Goal: Contribute content: Contribute content

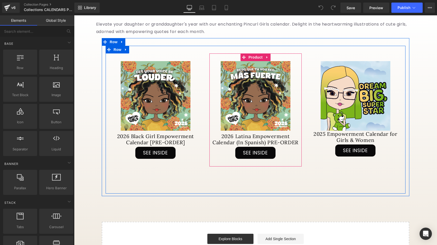
scroll to position [109, 0]
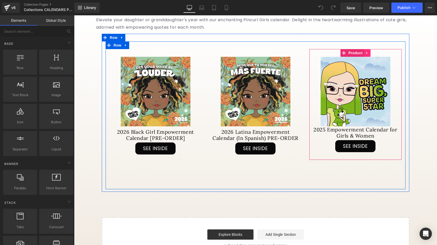
click at [367, 55] on icon at bounding box center [367, 53] width 4 height 4
click at [369, 55] on icon at bounding box center [370, 53] width 4 height 4
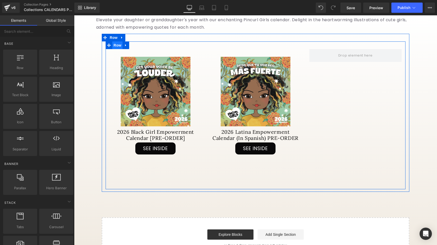
click at [118, 49] on span "Row" at bounding box center [117, 45] width 10 height 8
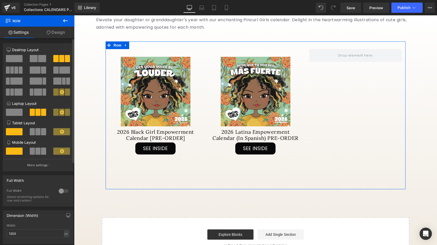
click at [34, 59] on span at bounding box center [34, 58] width 8 height 7
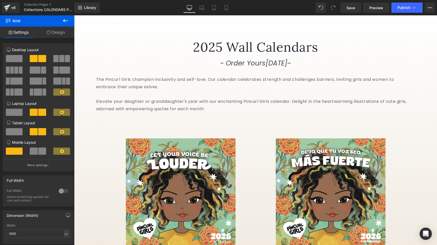
scroll to position [19, 0]
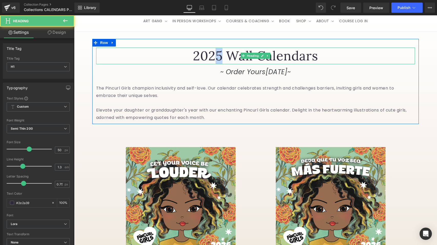
drag, startPoint x: 222, startPoint y: 63, endPoint x: 217, endPoint y: 63, distance: 4.9
click at [217, 63] on h1 "2025 Wall Calendars" at bounding box center [255, 56] width 319 height 17
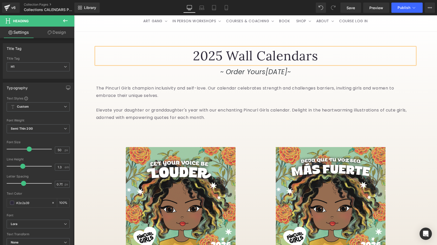
click at [221, 64] on h1 "2025 Wall Calendars" at bounding box center [255, 56] width 319 height 17
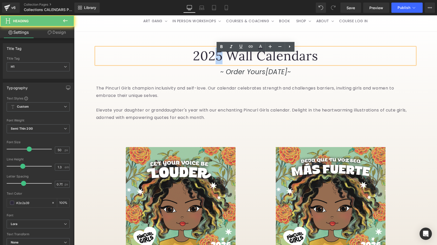
click at [218, 64] on h1 "2025 Wall Calendars" at bounding box center [255, 56] width 319 height 17
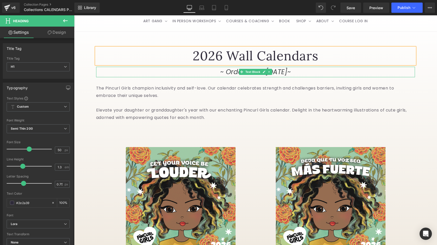
click at [226, 77] on icon "~ Order Yours" at bounding box center [242, 71] width 45 height 9
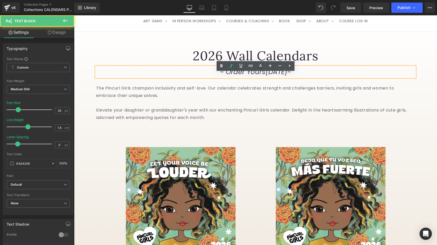
click at [226, 77] on icon "~ Order Yours" at bounding box center [242, 71] width 45 height 9
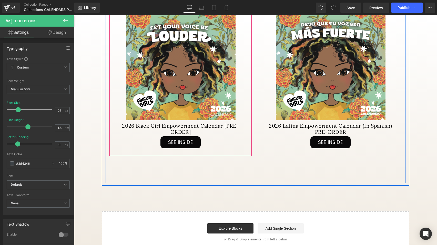
scroll to position [180, 0]
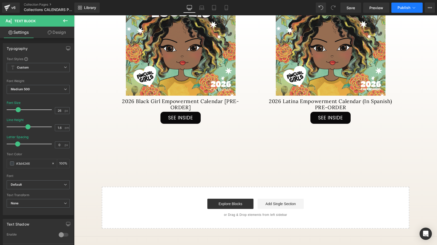
click at [404, 11] on button "Publish" at bounding box center [406, 8] width 31 height 10
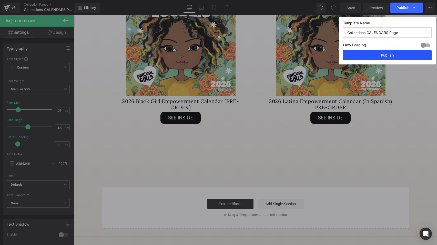
click at [393, 58] on button "Publish" at bounding box center [387, 55] width 89 height 10
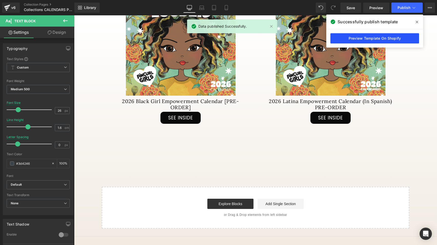
click at [359, 44] on link "Preview Template On Shopify" at bounding box center [374, 38] width 89 height 10
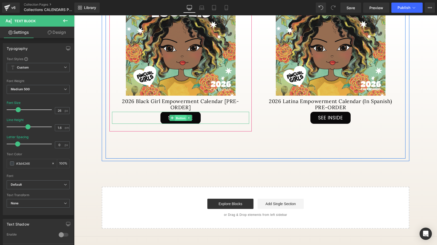
click at [181, 121] on span "Button" at bounding box center [181, 118] width 12 height 6
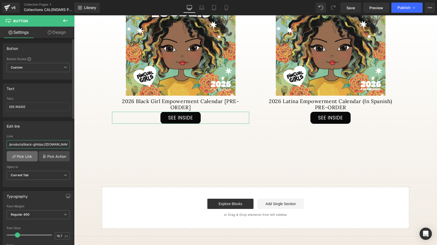
type input "/products/black-gihttps://[DOMAIN_NAME][URL][PERSON_NAME][DOMAIN_NAME]"
click at [26, 158] on link "Pick Link" at bounding box center [22, 156] width 31 height 10
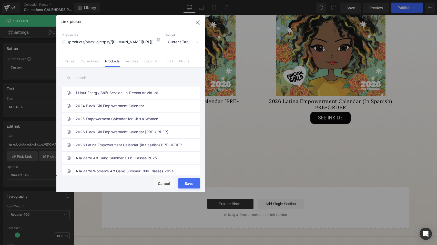
click at [103, 79] on input "text" at bounding box center [130, 78] width 138 height 12
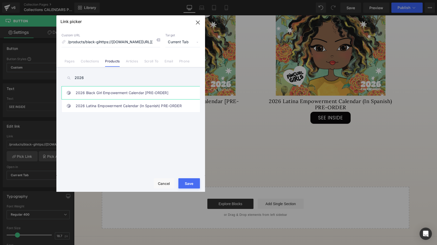
type input "2026"
click at [108, 94] on link "2026 Black Girl Empowerment Calendar [PRE-ORDER]" at bounding box center [132, 93] width 113 height 13
type input "/products/black-girl-empowerment-calendar-2026"
click at [188, 181] on button "Save" at bounding box center [189, 184] width 22 height 10
type input "/products/black-girl-empowerment-calendar-2026"
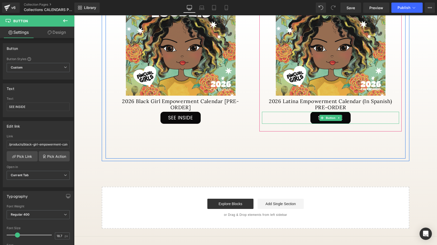
click at [333, 124] on link "SEE INSIDE" at bounding box center [330, 118] width 40 height 12
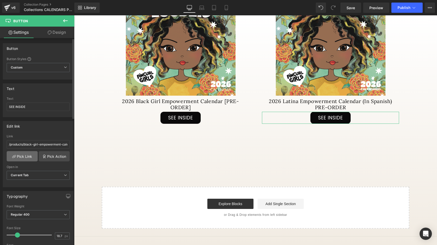
click at [29, 157] on link "Pick Link" at bounding box center [22, 156] width 31 height 10
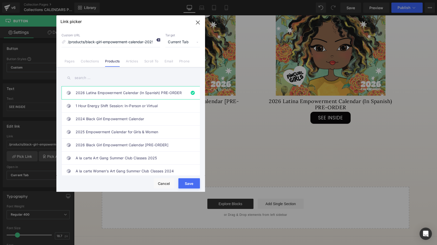
click at [158, 40] on icon at bounding box center [158, 40] width 4 height 4
click at [113, 83] on input "text" at bounding box center [130, 78] width 138 height 12
click at [113, 93] on link "2026 Latina Empowerment Calendar (In Spanish) PRE-ORDER" at bounding box center [132, 93] width 113 height 13
type input "/products/black-girl-empowerment-calendar-2025-youth"
click at [190, 183] on button "Save" at bounding box center [189, 184] width 22 height 10
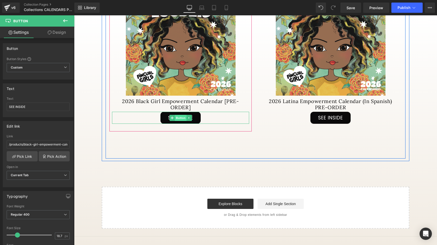
click at [180, 121] on span "Button" at bounding box center [181, 118] width 12 height 6
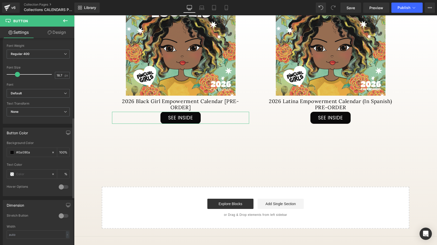
scroll to position [221, 0]
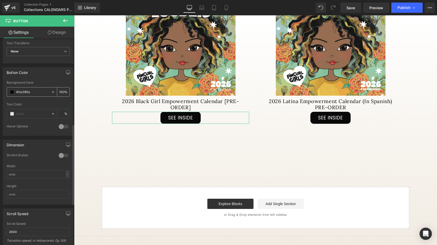
click at [12, 92] on span at bounding box center [12, 92] width 4 height 4
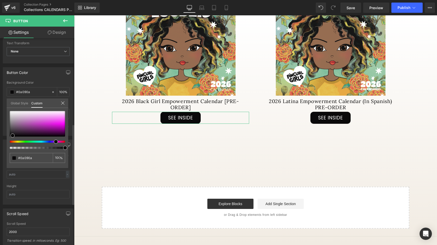
type input "#090a09"
click at [25, 141] on div at bounding box center [35, 142] width 55 height 2
type input "#5ab85a"
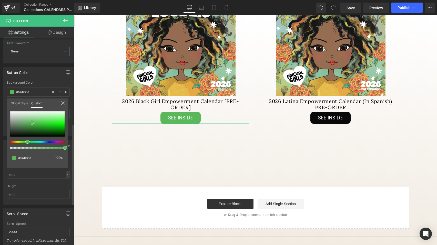
type input "#5eba5e"
type input "#95d495"
type input "#aedfae"
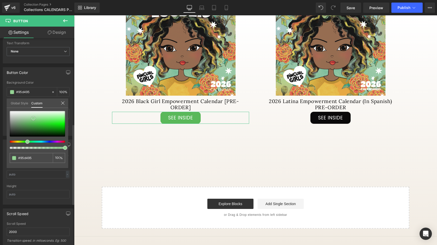
type input "#aedfae"
type input "#b6e1b6"
type input "#b9e3b9"
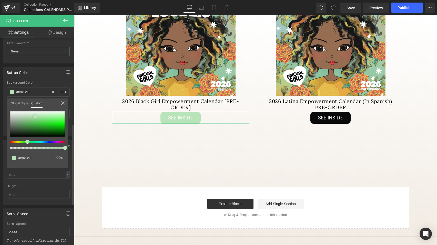
type input "#b8e4b8"
type input "#b2e0b2"
type input "#9fd99f"
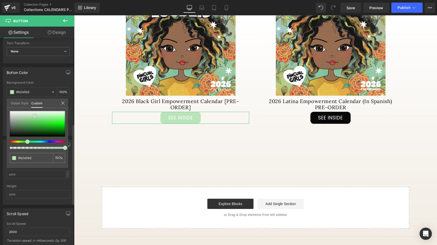
type input "#9fd99f"
type input "#8ad08a"
type input "#75c675"
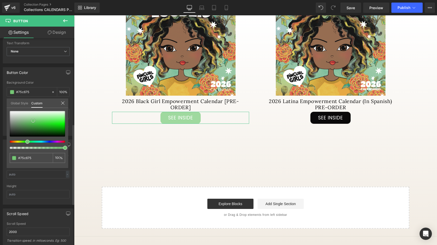
type input "#6ec36e"
type input "#6ac26a"
click at [33, 122] on div at bounding box center [37, 124] width 55 height 26
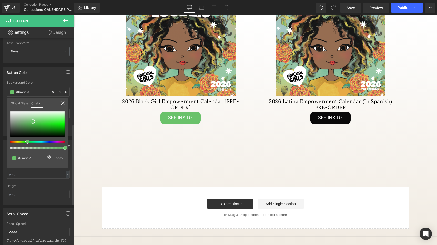
click at [22, 158] on input "#6ac26a" at bounding box center [31, 157] width 27 height 5
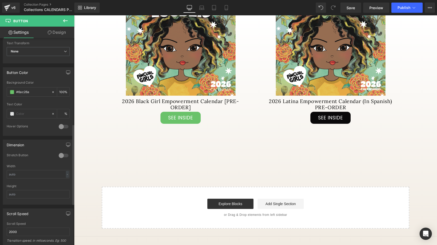
click at [338, 142] on body "Skip to content ART GANG ART GANG Women's Art Gang Girl's Art Gang - Virtual" at bounding box center [255, 90] width 363 height 511
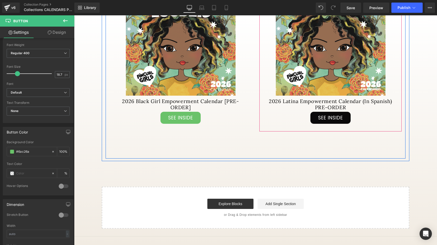
click at [317, 124] on link "SEE INSIDE" at bounding box center [330, 118] width 40 height 12
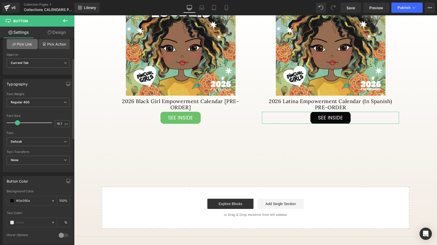
scroll to position [117, 0]
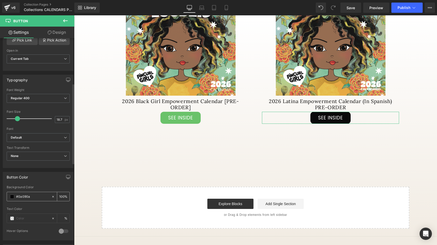
click at [28, 195] on input "#0a090a" at bounding box center [32, 197] width 33 height 6
paste input "6ac26"
type input "#6ac26a"
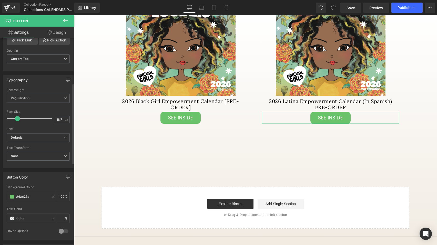
click at [46, 186] on div "Background Color" at bounding box center [38, 188] width 63 height 4
click at [402, 10] on button "Publish" at bounding box center [406, 8] width 31 height 10
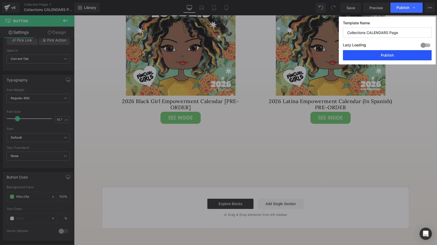
click at [381, 58] on button "Publish" at bounding box center [387, 55] width 89 height 10
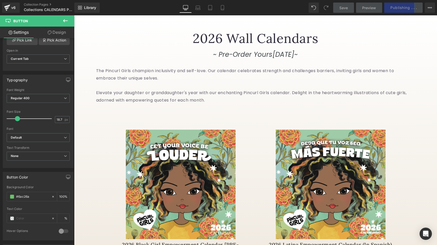
scroll to position [0, 0]
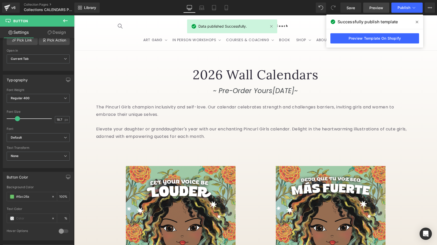
click at [379, 10] on span "Preview" at bounding box center [376, 7] width 14 height 5
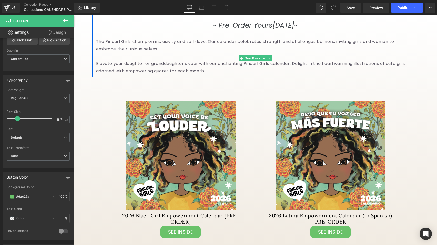
scroll to position [112, 0]
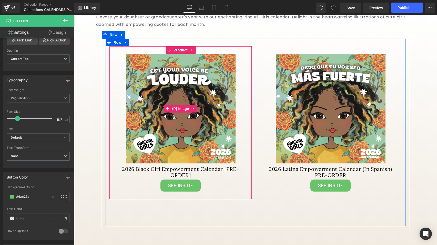
click at [182, 156] on img at bounding box center [181, 109] width 110 height 110
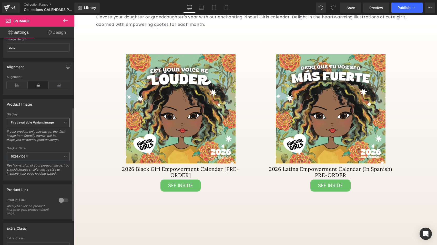
scroll to position [129, 0]
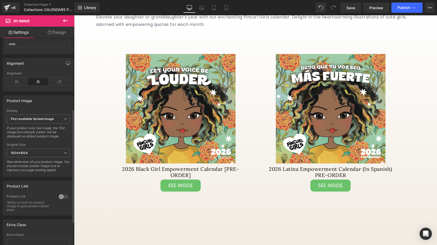
click at [63, 201] on div at bounding box center [63, 197] width 12 height 8
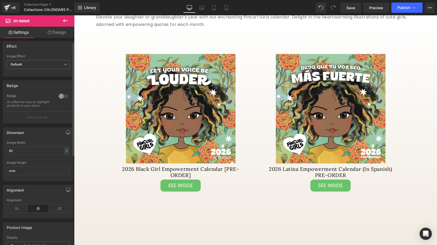
scroll to position [0, 0]
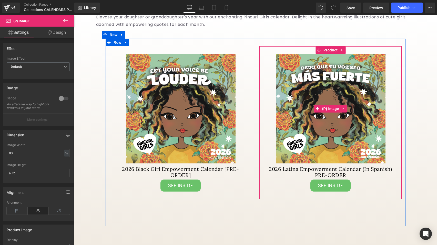
click at [290, 147] on img at bounding box center [331, 109] width 110 height 110
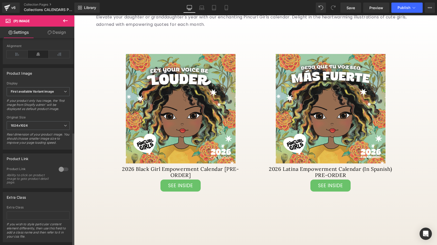
scroll to position [172, 0]
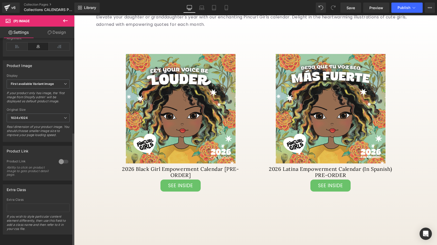
click at [63, 158] on div at bounding box center [63, 162] width 12 height 8
click at [400, 9] on span "Publish" at bounding box center [403, 8] width 13 height 4
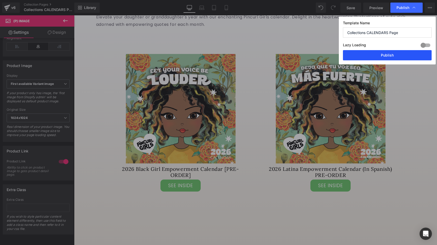
click at [379, 57] on button "Publish" at bounding box center [387, 55] width 89 height 10
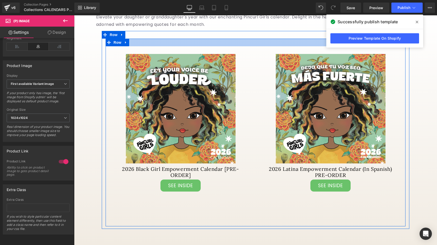
scroll to position [0, 0]
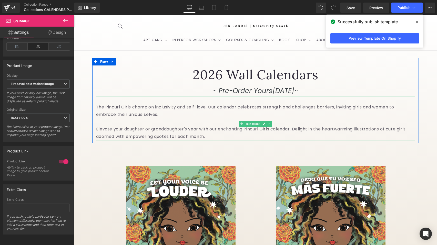
click at [160, 119] on p "The Pincurl Girls champion inclusivity and self-love. Our calendar celebrates s…" at bounding box center [255, 115] width 319 height 22
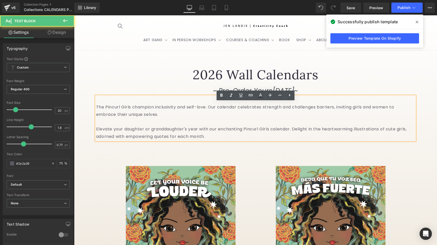
click at [150, 97] on p "~ Pre-Order Yours [DATE] ~" at bounding box center [255, 91] width 319 height 11
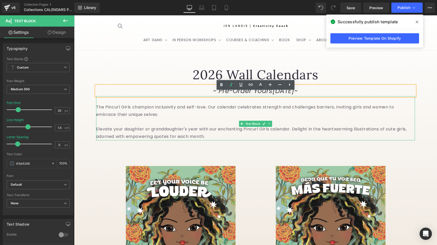
click at [150, 116] on p "The Pincurl Girls champion inclusivity and self-love. Our calendar celebrates s…" at bounding box center [255, 115] width 319 height 22
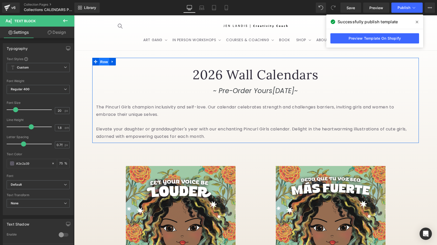
click at [105, 66] on span "Row" at bounding box center [104, 62] width 10 height 8
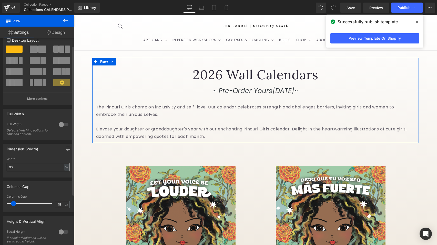
scroll to position [11, 0]
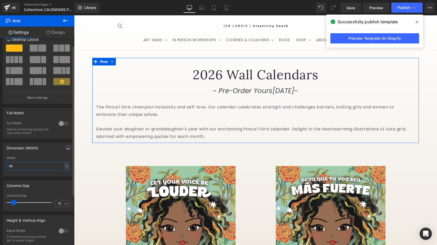
drag, startPoint x: 45, startPoint y: 167, endPoint x: 40, endPoint y: 163, distance: 6.2
click at [40, 163] on input "90" at bounding box center [38, 166] width 63 height 8
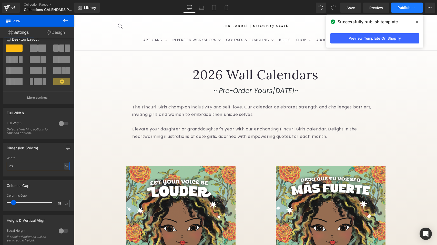
type input "70"
click at [402, 11] on button "Publish" at bounding box center [406, 8] width 31 height 10
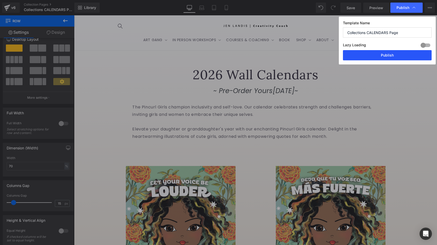
click at [386, 55] on button "Publish" at bounding box center [387, 55] width 89 height 10
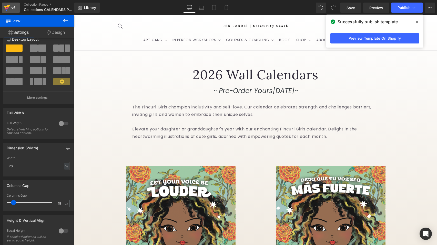
click at [7, 5] on icon at bounding box center [7, 7] width 6 height 13
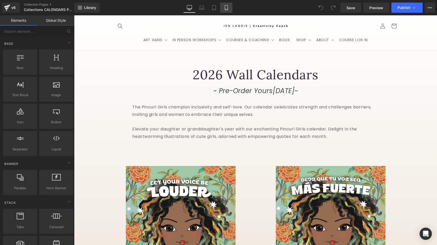
click at [226, 10] on link "Mobile" at bounding box center [226, 8] width 12 height 10
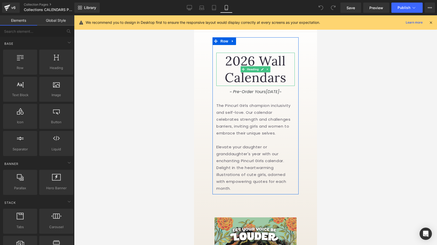
click at [240, 79] on h1 "2026 Wall Calendars" at bounding box center [255, 69] width 78 height 33
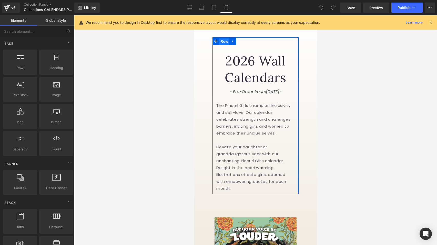
click at [222, 44] on span "Row" at bounding box center [224, 42] width 10 height 8
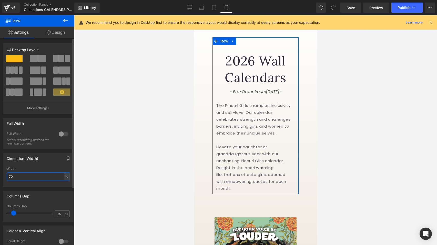
drag, startPoint x: 36, startPoint y: 178, endPoint x: 26, endPoint y: 172, distance: 11.2
click at [26, 172] on div "Width 70 % % px" at bounding box center [38, 177] width 63 height 20
type input "90"
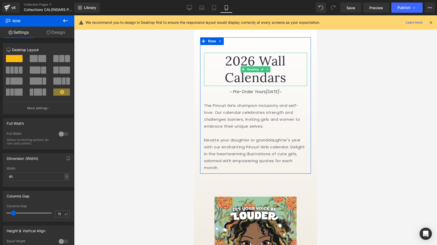
click at [243, 78] on h1 "2026 Wall Calendars" at bounding box center [255, 69] width 103 height 33
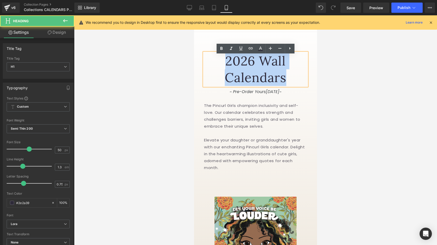
drag, startPoint x: 288, startPoint y: 84, endPoint x: 216, endPoint y: 68, distance: 74.6
click at [216, 68] on h1 "2026 Wall Calendars" at bounding box center [255, 69] width 103 height 33
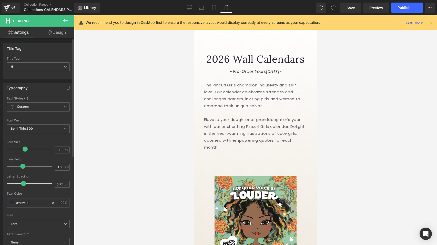
type input "38"
drag, startPoint x: 28, startPoint y: 149, endPoint x: 23, endPoint y: 149, distance: 5.1
click at [23, 149] on span at bounding box center [23, 149] width 5 height 5
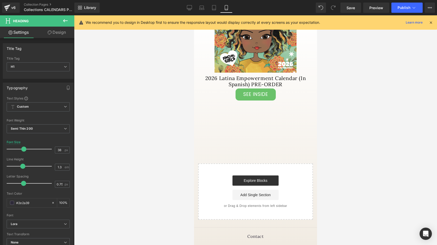
scroll to position [311, 0]
click at [398, 9] on span "Publish" at bounding box center [403, 8] width 13 height 4
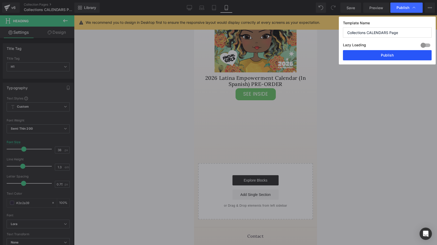
click at [378, 58] on button "Publish" at bounding box center [387, 55] width 89 height 10
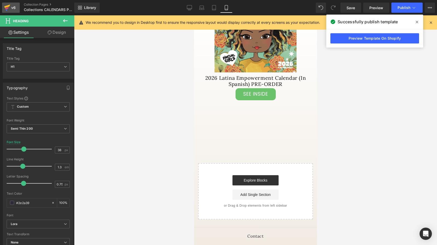
click at [7, 8] on icon at bounding box center [7, 8] width 4 height 2
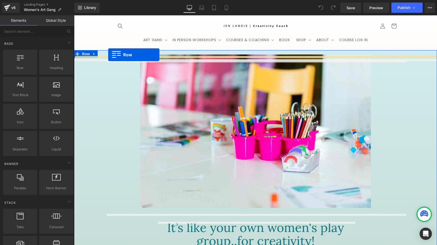
drag, startPoint x: 99, startPoint y: 77, endPoint x: 108, endPoint y: 55, distance: 24.4
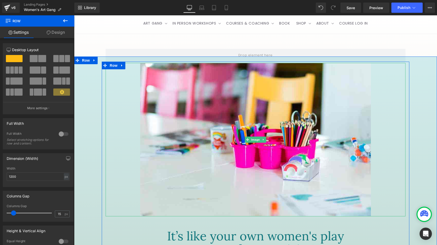
scroll to position [15, 0]
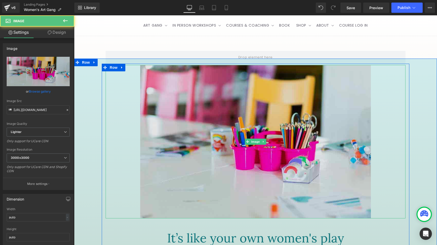
click at [172, 109] on img at bounding box center [255, 142] width 231 height 154
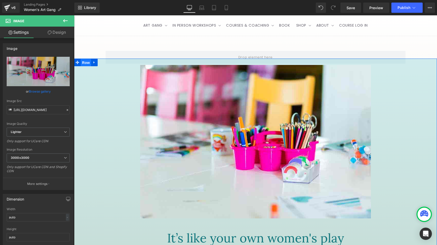
click at [85, 67] on span "Row" at bounding box center [86, 63] width 10 height 8
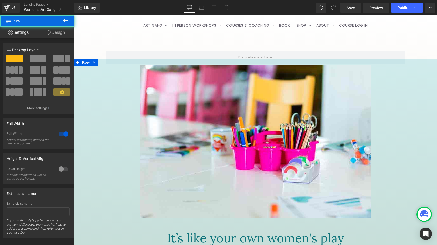
click at [61, 35] on link "Design" at bounding box center [55, 33] width 37 height 12
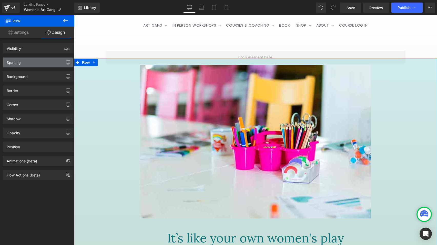
click at [52, 64] on div "Spacing" at bounding box center [38, 63] width 70 height 10
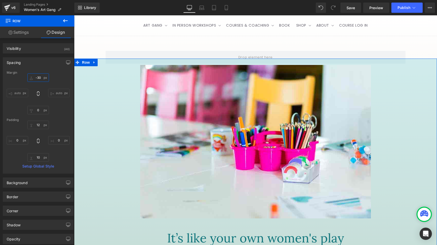
click at [40, 78] on input "-30" at bounding box center [38, 78] width 22 height 8
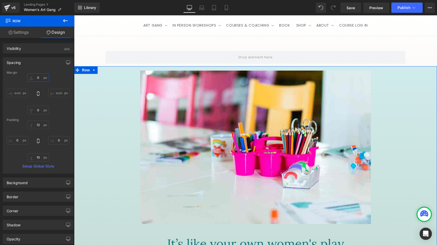
type input "0"
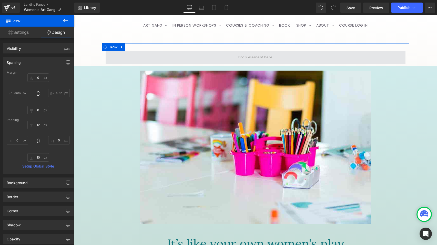
click at [133, 61] on span at bounding box center [256, 57] width 300 height 13
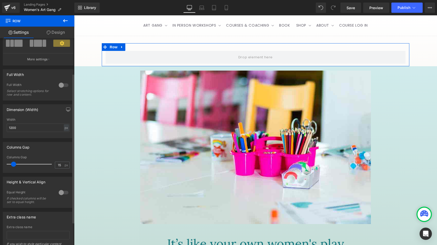
scroll to position [80, 0]
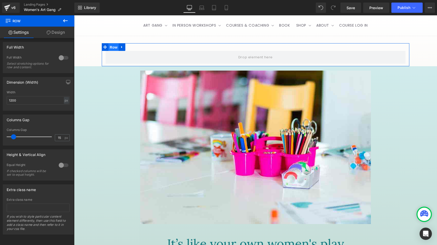
click at [111, 51] on span "Row" at bounding box center [113, 48] width 10 height 8
click at [54, 98] on input "1200" at bounding box center [38, 100] width 63 height 8
click at [66, 97] on div "px" at bounding box center [66, 100] width 5 height 7
click at [64, 105] on li "%" at bounding box center [66, 108] width 6 height 7
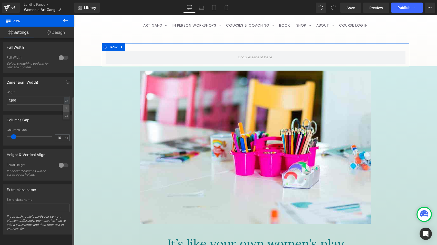
type input "100"
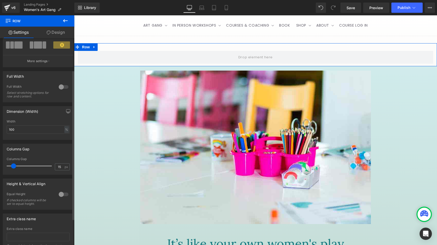
scroll to position [39, 0]
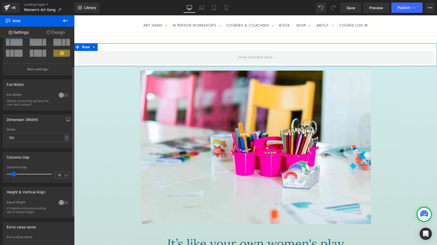
click at [64, 97] on div at bounding box center [63, 95] width 12 height 8
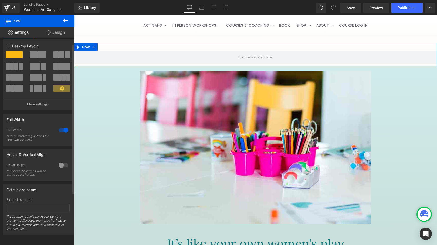
scroll to position [8, 0]
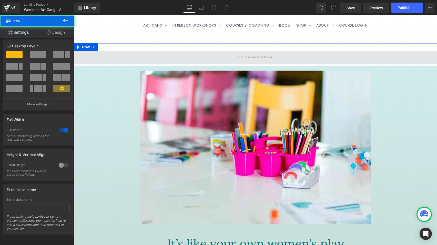
click at [107, 60] on span at bounding box center [255, 57] width 363 height 13
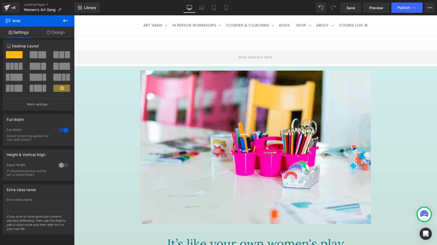
click at [65, 22] on icon at bounding box center [65, 21] width 6 height 6
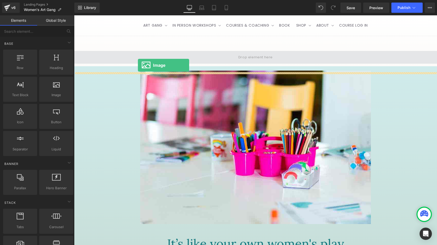
drag, startPoint x: 132, startPoint y: 105, endPoint x: 138, endPoint y: 65, distance: 39.6
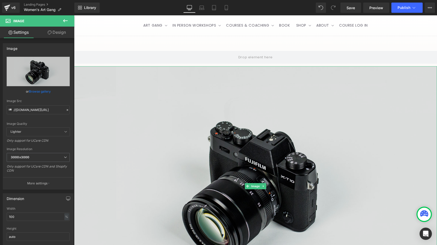
click at [114, 93] on img at bounding box center [255, 186] width 363 height 240
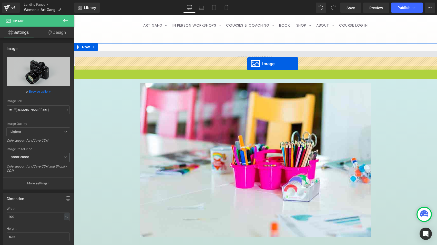
drag, startPoint x: 246, startPoint y: 191, endPoint x: 246, endPoint y: 64, distance: 127.8
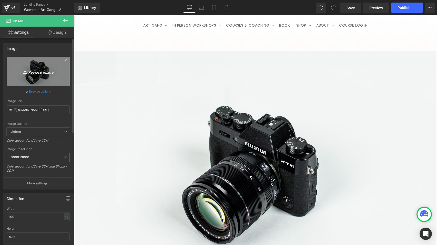
click at [42, 72] on icon "Replace Image" at bounding box center [38, 71] width 41 height 6
type input "C:\fakepath\jenweb-womensartgang-heroimage-v2-2.jpg"
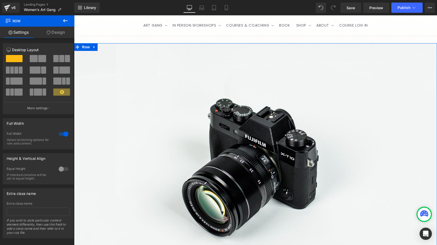
drag, startPoint x: 144, startPoint y: 54, endPoint x: 144, endPoint y: 46, distance: 7.5
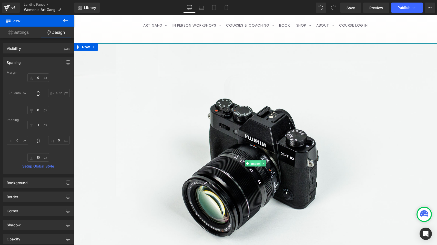
click at [256, 167] on span "Image" at bounding box center [255, 164] width 11 height 6
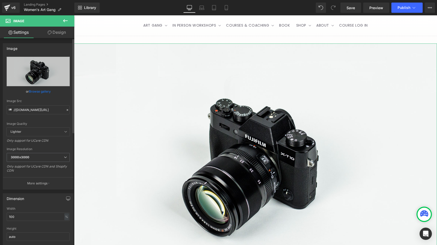
click at [41, 91] on link "Browse gallery" at bounding box center [40, 91] width 22 height 9
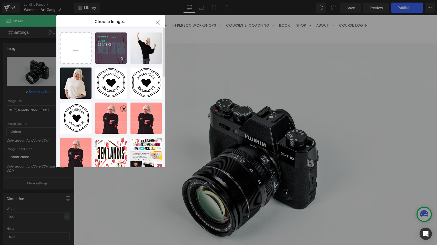
click at [106, 56] on div "jenweb-...v2-2.jpg 364.18 KB" at bounding box center [110, 48] width 31 height 31
type input "https://ucarecdn.com/225f62c2-e45d-4865-bfd2-283670f852fc/-/format/auto/-/previ…"
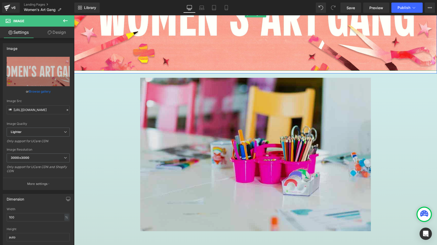
scroll to position [112, 0]
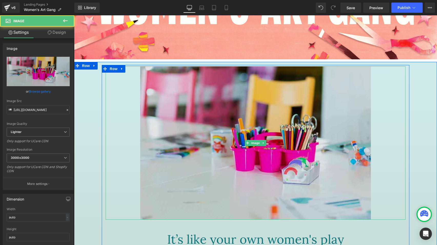
click at [188, 134] on img at bounding box center [255, 143] width 231 height 154
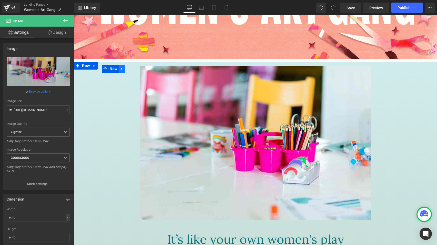
click at [121, 70] on icon at bounding box center [121, 69] width 1 height 2
click at [134, 71] on icon at bounding box center [135, 69] width 4 height 4
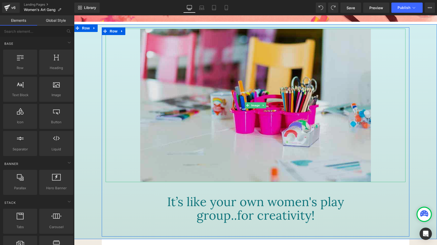
scroll to position [153, 0]
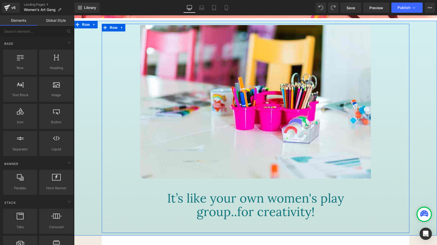
click at [208, 200] on p "It’s like your own women's play group..for creativity!" at bounding box center [255, 205] width 197 height 27
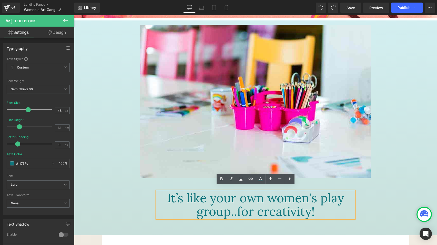
scroll to position [151, 0]
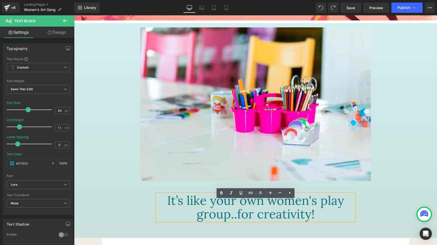
click at [139, 217] on div "Image It’s like your own women's play group..for creativity! Text Block Row" at bounding box center [255, 126] width 307 height 198
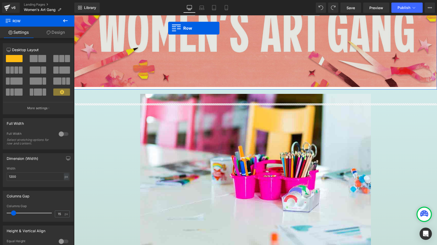
scroll to position [64, 0]
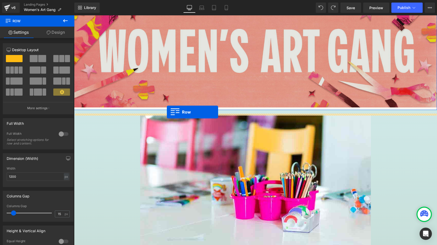
drag, startPoint x: 156, startPoint y: 196, endPoint x: 167, endPoint y: 112, distance: 85.0
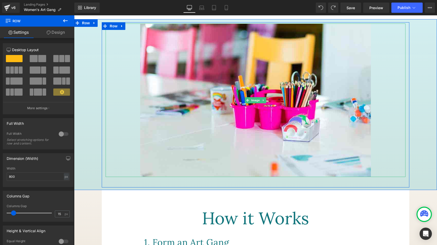
scroll to position [161, 0]
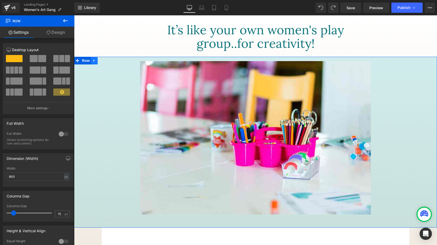
click at [94, 63] on icon at bounding box center [94, 61] width 4 height 4
click at [107, 63] on icon at bounding box center [108, 61] width 4 height 4
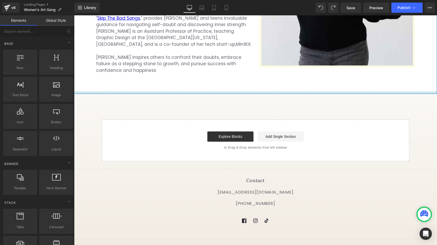
scroll to position [1750, 0]
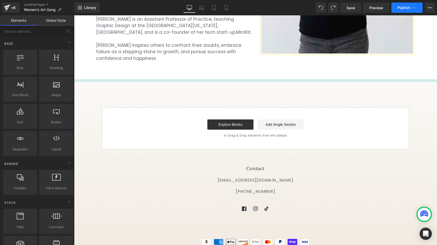
click at [403, 10] on button "Publish" at bounding box center [406, 8] width 31 height 10
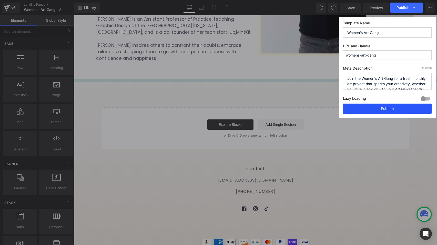
click at [376, 111] on button "Publish" at bounding box center [387, 109] width 89 height 10
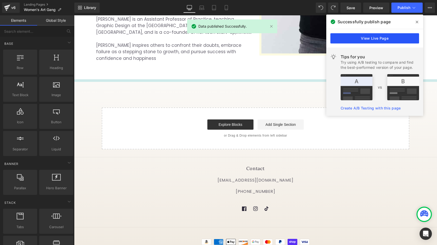
click at [392, 39] on link "View Live Page" at bounding box center [374, 38] width 89 height 10
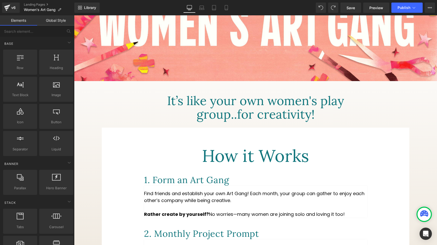
scroll to position [106, 0]
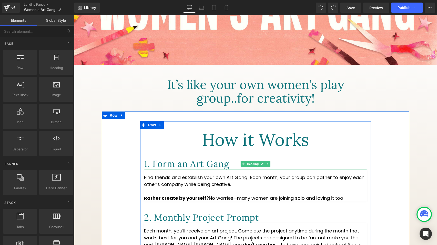
click at [191, 170] on h1 "1. Form an Art Gang" at bounding box center [255, 164] width 223 height 12
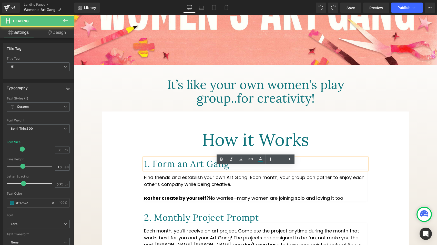
click at [181, 170] on h1 "1. Form an Art Gang" at bounding box center [255, 164] width 223 height 12
click at [179, 170] on h1 "1. Form an Art Gang" at bounding box center [255, 164] width 223 height 12
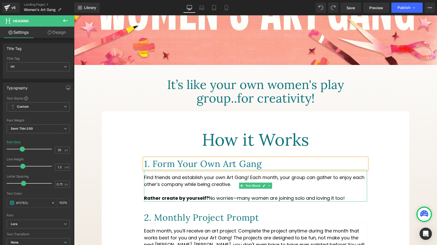
click at [189, 192] on p "Find friends and establish your own Art Gang! Each month, your group can gather…" at bounding box center [255, 188] width 223 height 28
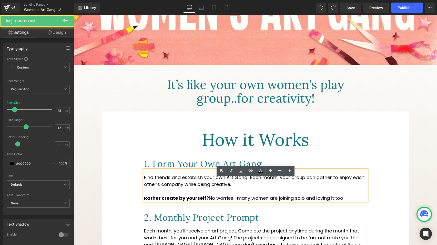
click at [192, 186] on p "Find friends and establish your own Art Gang! Each month, your group can gather…" at bounding box center [255, 188] width 223 height 28
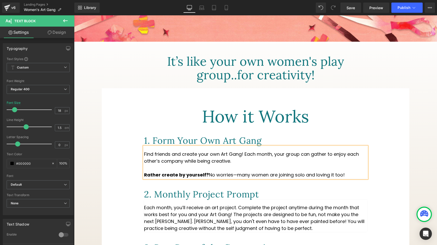
scroll to position [130, 0]
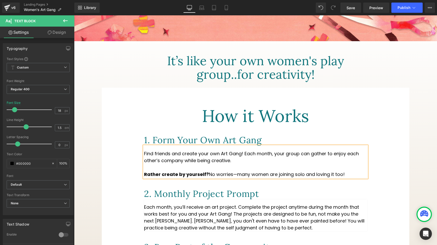
click at [284, 162] on p "Find friends and create your own Art Gang! Each month, your group can gather to…" at bounding box center [255, 164] width 223 height 28
click at [312, 162] on p "Find friends and create your own Art Gang! Each month, you and your friens will…" at bounding box center [255, 164] width 223 height 28
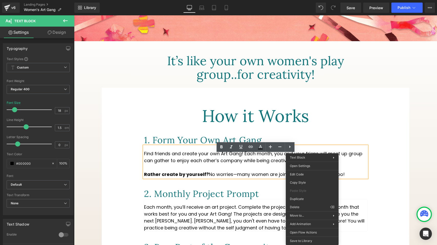
click at [313, 146] on h1 "1. Form Your Own Art Gang" at bounding box center [255, 140] width 223 height 12
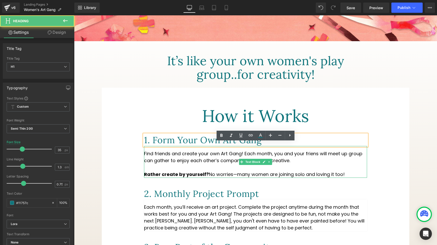
click at [315, 162] on p "Find friends and create your own Art Gang! Each month, you and your friens will…" at bounding box center [255, 164] width 223 height 28
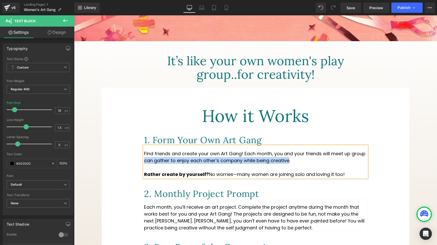
drag, startPoint x: 145, startPoint y: 169, endPoint x: 290, endPoint y: 168, distance: 145.2
click at [290, 168] on p "Find friends and create your own Art Gang! Each month, you and your friends wil…" at bounding box center [255, 164] width 223 height 28
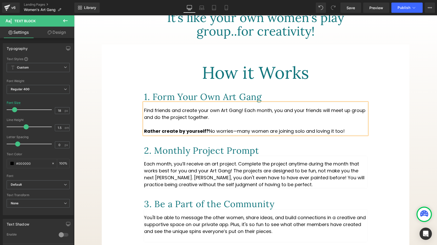
scroll to position [176, 0]
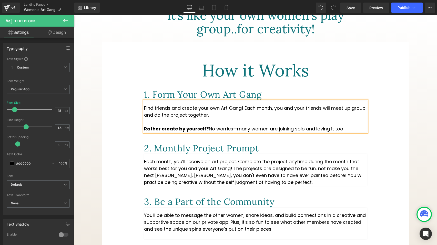
click at [244, 132] on p "Find friends and create your own Art Gang! Each month, you and your friends wil…" at bounding box center [255, 119] width 223 height 28
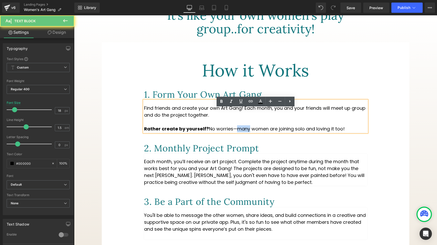
click at [244, 132] on p "Find friends and create your own Art Gang! Each month, you and your friends wil…" at bounding box center [255, 119] width 223 height 28
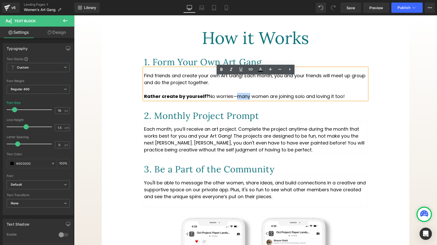
scroll to position [209, 0]
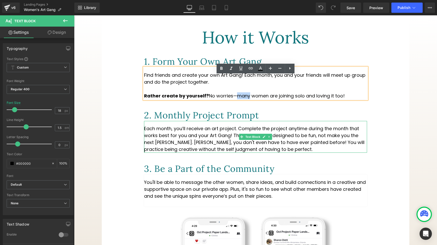
click at [180, 137] on p "Each month, you’ll receive an art project. Complete the project anytime during …" at bounding box center [255, 139] width 223 height 28
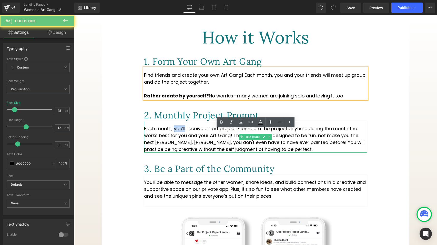
click at [180, 137] on p "Each month, you’ll receive an art project. Complete the project anytime during …" at bounding box center [255, 139] width 223 height 28
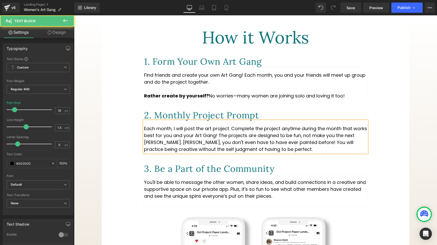
click at [229, 138] on p "Each month, I will post the art project. Complete the project anytime during th…" at bounding box center [255, 139] width 223 height 28
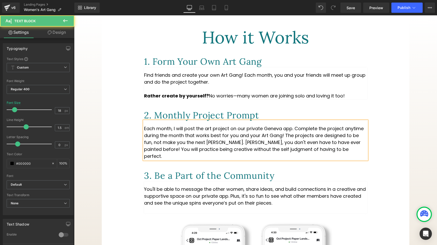
click at [295, 137] on p "Each month, I will post the art project on our private Geneva app. Complete the…" at bounding box center [255, 142] width 223 height 35
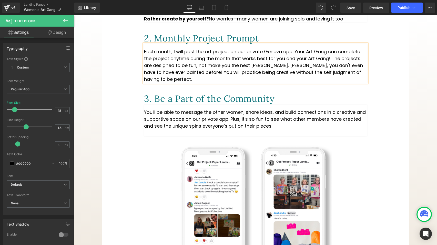
scroll to position [288, 0]
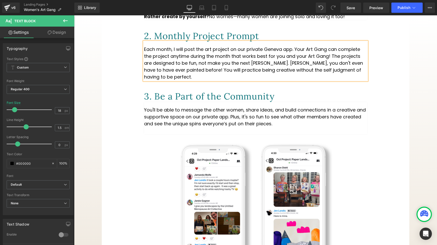
click at [231, 80] on p "Each month, I will post the art project on our private Geneva app. Your Art Gan…" at bounding box center [255, 63] width 223 height 35
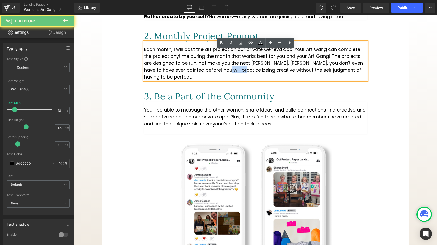
click at [231, 80] on p "Each month, I will post the art project on our private Geneva app. Your Art Gan…" at bounding box center [255, 63] width 223 height 35
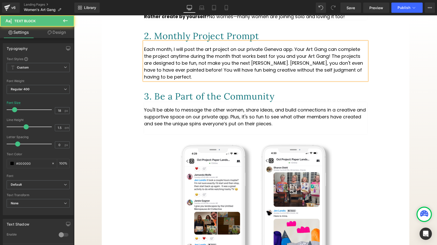
click at [207, 78] on p "Each month, I will post the art project on our private Geneva app. Your Art Gan…" at bounding box center [255, 63] width 223 height 35
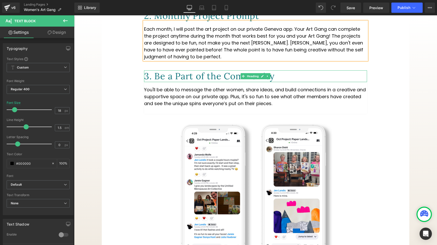
scroll to position [309, 0]
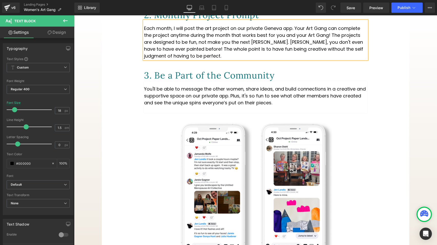
click at [202, 106] on p "You'll be able to message the other women, share ideas, and build connections i…" at bounding box center [255, 96] width 223 height 21
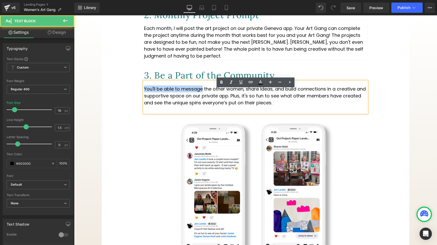
drag, startPoint x: 202, startPoint y: 97, endPoint x: 138, endPoint y: 97, distance: 64.0
click at [138, 97] on div "How it Works Heading 1. Form Your Own Art Gang Heading Find friends and create …" at bounding box center [255, 92] width 307 height 347
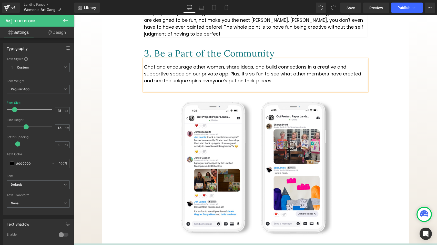
scroll to position [330, 0]
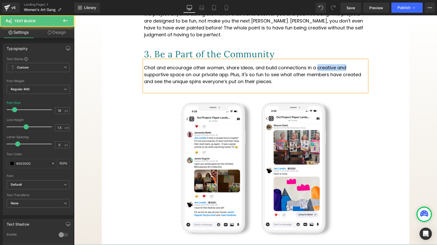
drag, startPoint x: 318, startPoint y: 76, endPoint x: 350, endPoint y: 75, distance: 31.3
click at [350, 75] on p "Chat and encourage other women, share ideas, and build connections in a creativ…" at bounding box center [255, 74] width 223 height 21
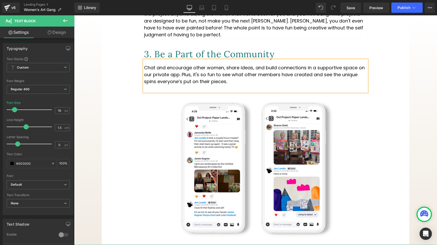
click at [349, 76] on p "Chat and encourage other women, share ideas, and build connections in a support…" at bounding box center [255, 74] width 223 height 21
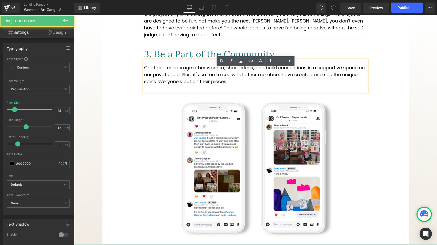
click at [349, 76] on p "Chat and encourage other women, share ideas, and build connections in a support…" at bounding box center [255, 74] width 223 height 21
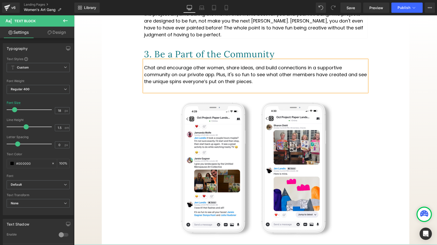
click at [206, 83] on p "Chat and encourage other women, share ideas, and build connections in a support…" at bounding box center [255, 74] width 223 height 21
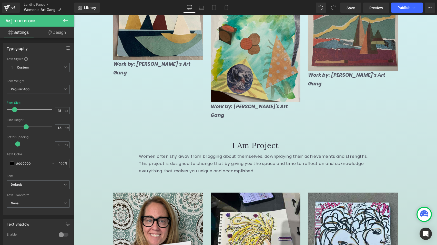
scroll to position [1265, 0]
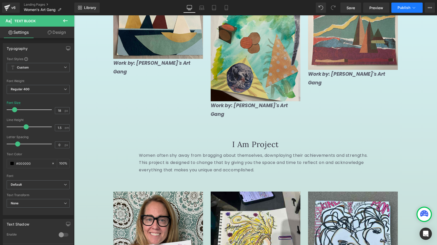
click at [407, 9] on span "Publish" at bounding box center [403, 8] width 13 height 4
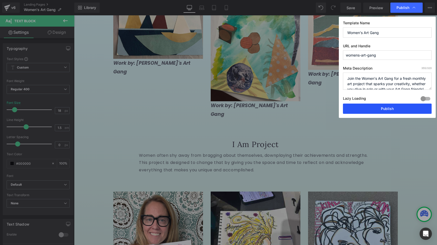
click at [381, 113] on button "Publish" at bounding box center [387, 109] width 89 height 10
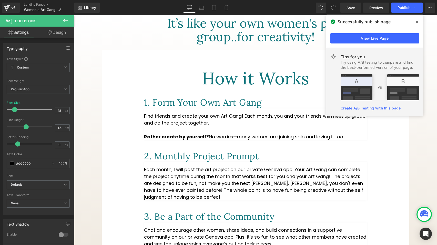
scroll to position [0, 0]
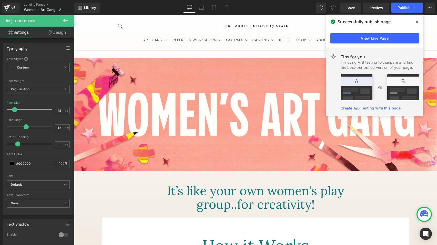
click at [417, 22] on icon at bounding box center [416, 22] width 3 height 3
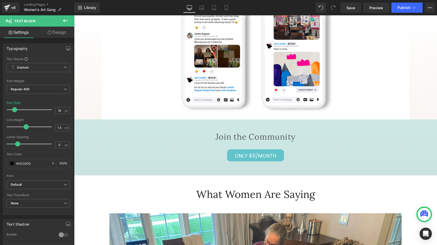
scroll to position [459, 0]
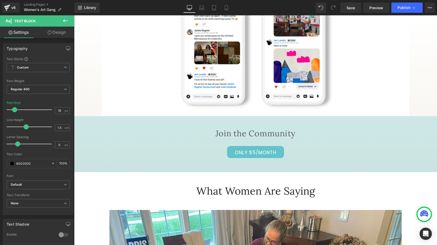
click at [116, 154] on div "Only $5/Month Button" at bounding box center [255, 152] width 319 height 12
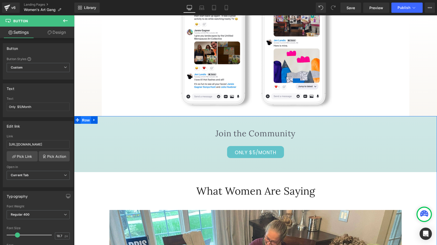
click at [81, 124] on span "Row" at bounding box center [86, 121] width 10 height 8
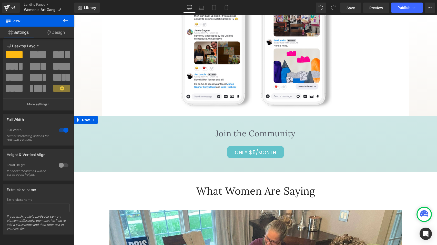
scroll to position [0, 0]
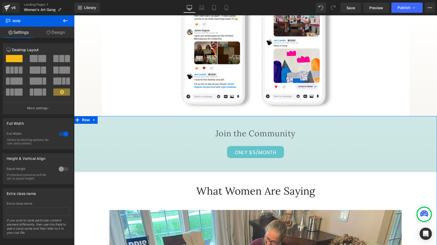
click at [63, 30] on link "Design" at bounding box center [55, 33] width 37 height 12
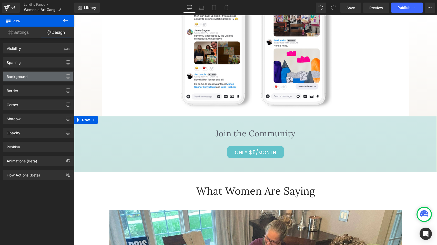
click at [47, 79] on div "Background" at bounding box center [38, 77] width 70 height 10
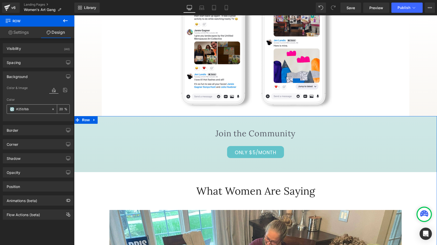
click at [20, 109] on input "#25b1bb" at bounding box center [32, 110] width 33 height 6
paste input "fde609"
type input "fde609"
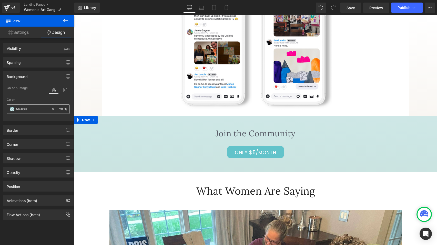
type input "100"
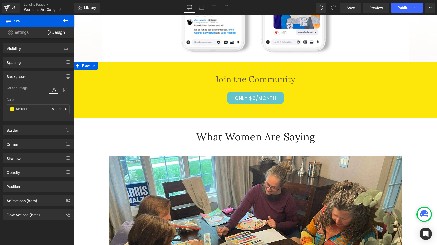
scroll to position [424, 0]
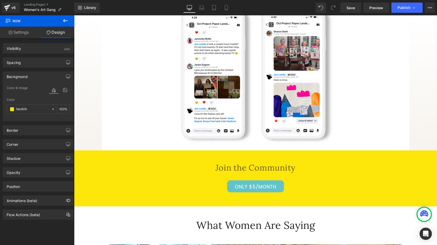
type input "#fde609"
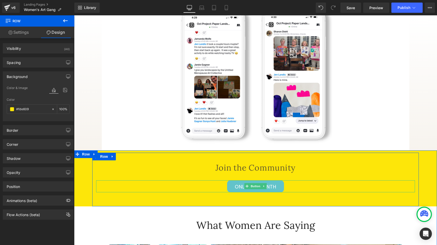
click at [230, 193] on link "Only $5/Month" at bounding box center [255, 187] width 57 height 12
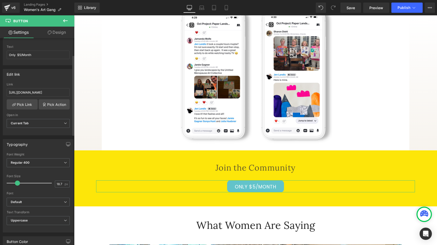
scroll to position [112, 0]
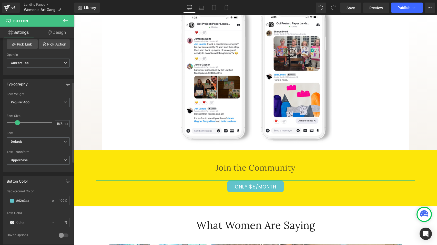
click at [33, 212] on div "Text Color" at bounding box center [38, 214] width 63 height 4
click at [21, 200] on input "#62c3ca" at bounding box center [32, 201] width 33 height 6
paste input "ea3e95"
type input "#ea3e95"
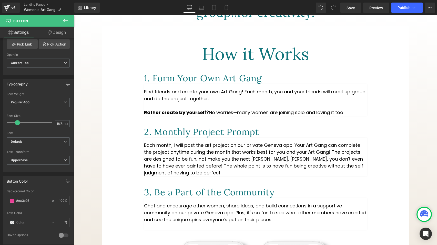
scroll to position [192, 0]
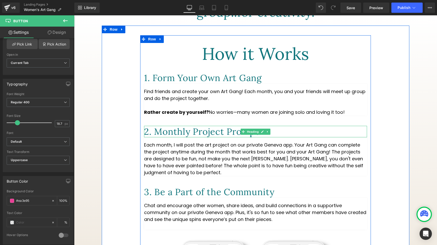
click at [237, 138] on h1 "2. Monthly Project Prompt" at bounding box center [255, 132] width 223 height 12
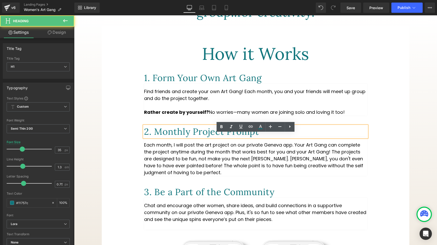
click at [259, 138] on h1 "2. Monthly Project Prompt" at bounding box center [255, 132] width 223 height 12
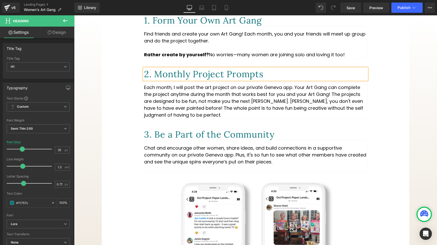
scroll to position [252, 0]
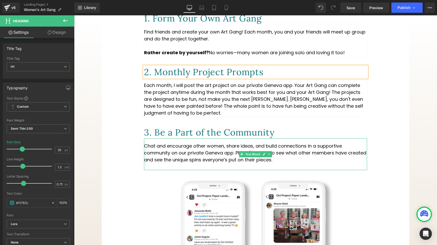
click at [167, 154] on p "Chat and encourage other women, share ideas, and build connections in a support…" at bounding box center [255, 153] width 223 height 21
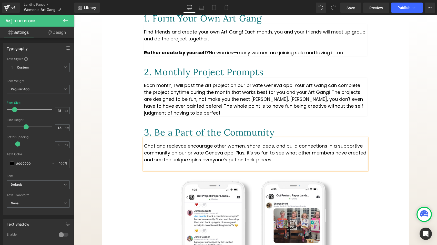
click at [213, 155] on p "Chat and recievce encourage other women, share ideas, and build connections in …" at bounding box center [255, 153] width 223 height 21
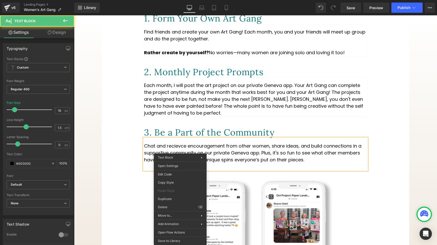
click at [150, 159] on p "Chat and recievce encouragement from other women, share ideas, and build connec…" at bounding box center [255, 153] width 223 height 21
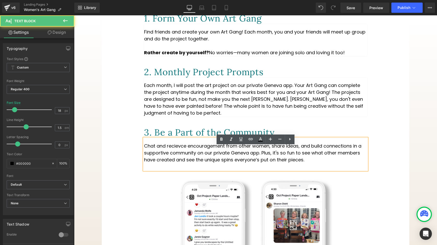
click at [171, 154] on p "Chat and recievce encouragement from other women, share ideas, and build connec…" at bounding box center [255, 153] width 223 height 21
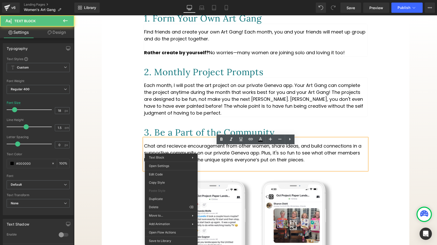
click at [169, 149] on div "Chat and recievce encouragement from other women, share ideas, and build connec…" at bounding box center [255, 155] width 223 height 32
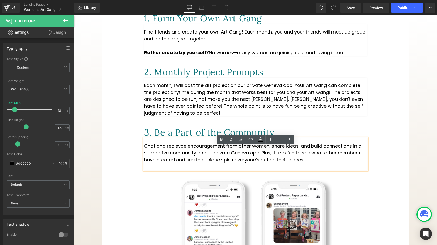
click at [175, 154] on p "Chat and recievce encouragement from other women, share ideas, and build connec…" at bounding box center [255, 153] width 223 height 21
click at [176, 155] on p "Chat and recievce encouragement from other women, share ideas, and build connec…" at bounding box center [255, 153] width 223 height 21
click at [179, 154] on p "Chat and recievce encouragement from other women, share ideas, and build connec…" at bounding box center [255, 153] width 223 height 21
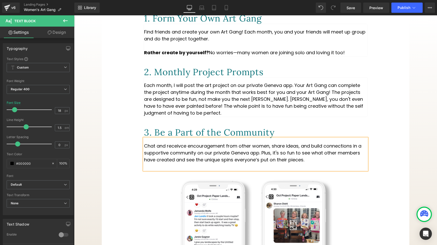
click at [219, 161] on p "Chat and receivce encouragement from other women, share ideas, and build connec…" at bounding box center [255, 153] width 223 height 21
click at [182, 155] on p "Chat and receivce encouragement from other women, share ideas, and build connec…" at bounding box center [255, 153] width 223 height 21
click at [183, 154] on p "Chat and receivce encouragement from other women, share ideas, and build connec…" at bounding box center [255, 153] width 223 height 21
click at [190, 163] on p "Chat and receive encouragement from other women, share ideas, and build connect…" at bounding box center [255, 153] width 223 height 21
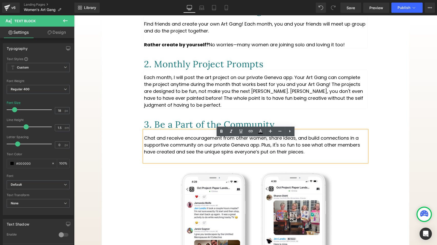
scroll to position [259, 0]
click at [207, 163] on p at bounding box center [255, 159] width 223 height 7
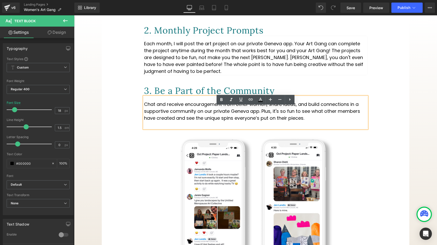
scroll to position [301, 0]
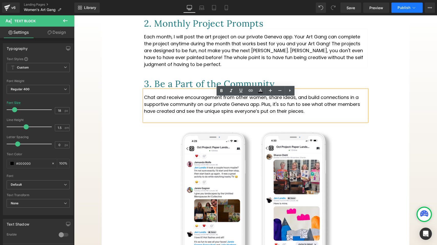
click at [402, 10] on button "Publish" at bounding box center [406, 8] width 31 height 10
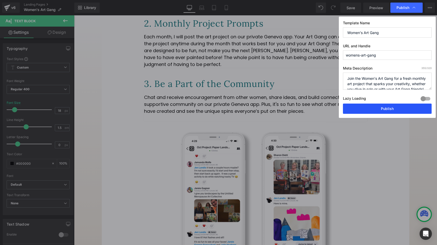
click at [385, 110] on button "Publish" at bounding box center [387, 109] width 89 height 10
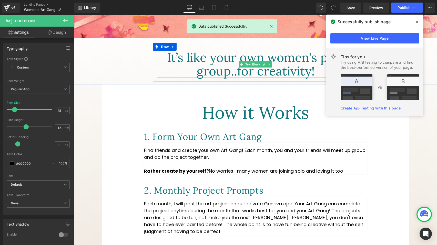
scroll to position [133, 0]
click at [220, 78] on div at bounding box center [255, 77] width 197 height 1
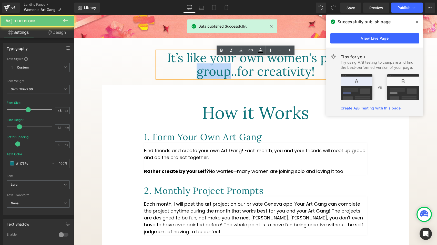
click at [220, 78] on p "It’s like your own women's play group..for creativity!" at bounding box center [255, 64] width 197 height 27
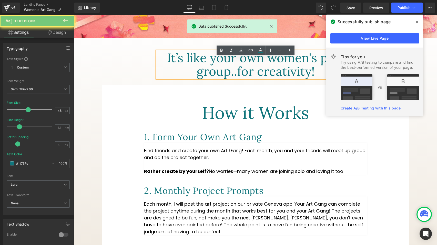
click at [220, 74] on p "It’s like your own women's play group..for creativity!" at bounding box center [255, 64] width 197 height 27
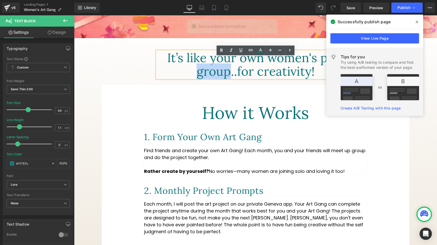
click at [220, 74] on p "It’s like your own women's play group..for creativity!" at bounding box center [255, 64] width 197 height 27
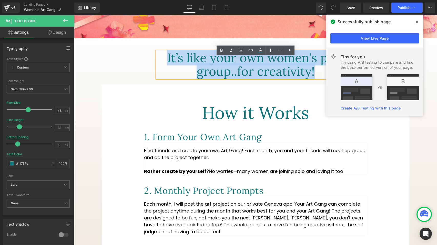
click at [220, 74] on p "It’s like your own women's play group..for creativity!" at bounding box center [255, 64] width 197 height 27
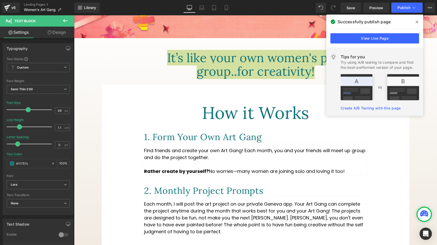
click at [58, 33] on link "Design" at bounding box center [56, 33] width 37 height 12
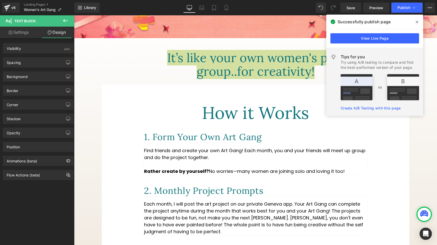
click at [26, 32] on link "Settings" at bounding box center [18, 33] width 37 height 12
type input "100"
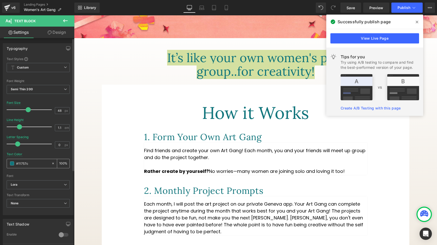
click at [12, 164] on span at bounding box center [12, 164] width 4 height 4
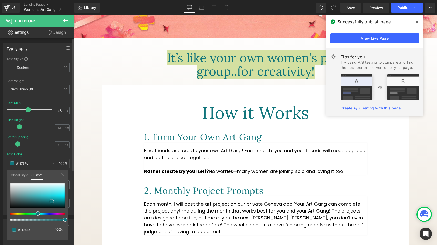
type input "#528083"
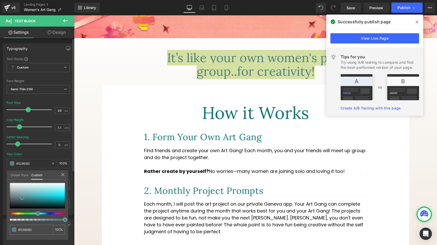
type input "#517c7f"
type input "#354c4e"
type input "#161c1c"
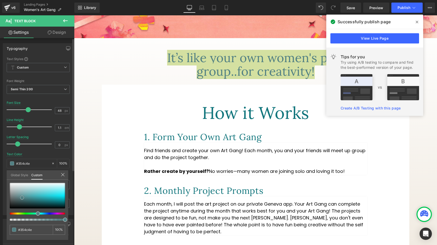
type input "#161c1c"
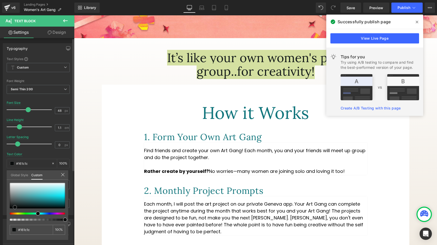
type input "#0b0d0d"
type input "#070808"
type input "#020202"
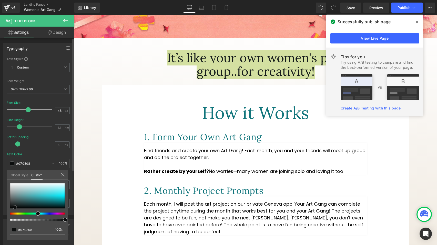
type input "#020202"
type input "#000000"
drag, startPoint x: 22, startPoint y: 198, endPoint x: 11, endPoint y: 208, distance: 14.9
click at [11, 209] on div at bounding box center [37, 196] width 55 height 26
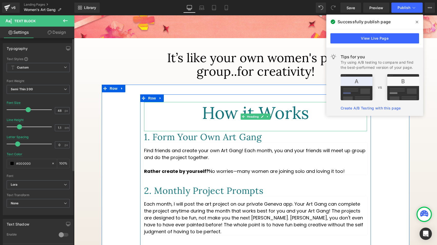
click at [220, 121] on h2 "How it Works" at bounding box center [255, 113] width 223 height 22
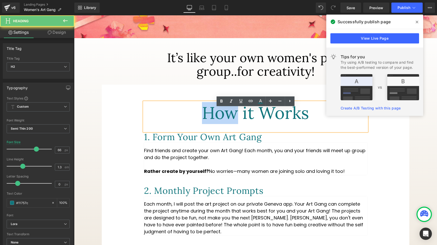
click at [220, 121] on h2 "How it Works" at bounding box center [255, 113] width 223 height 22
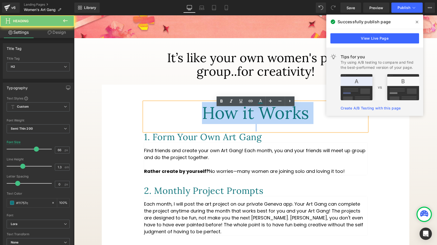
click at [220, 121] on h2 "How it Works" at bounding box center [255, 113] width 223 height 22
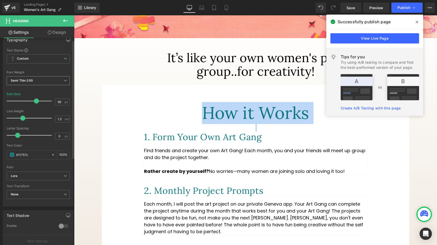
scroll to position [62, 0]
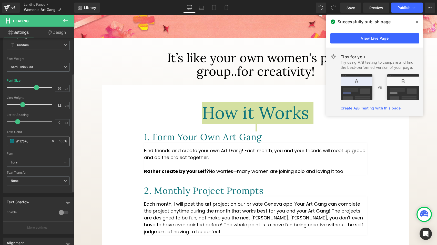
click at [11, 143] on span at bounding box center [12, 141] width 4 height 4
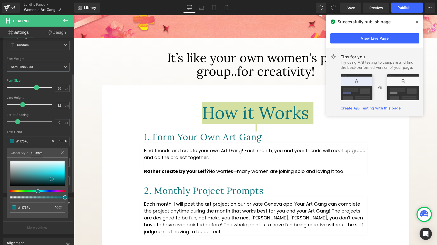
click at [12, 185] on div at bounding box center [37, 174] width 55 height 26
type input "#111212"
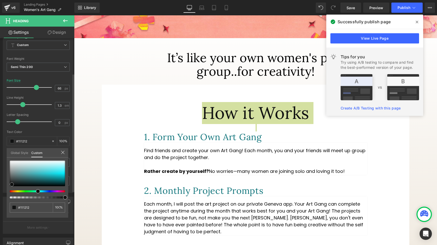
type input "#090a0a"
click at [10, 186] on span at bounding box center [12, 185] width 4 height 4
type input "#070707"
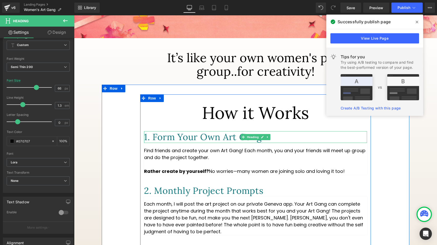
click at [171, 143] on h1 "1. Form Your Own Art Gang" at bounding box center [255, 137] width 223 height 12
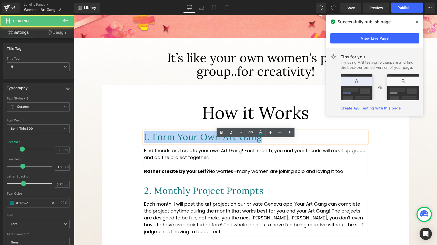
click at [171, 143] on h1 "1. Form Your Own Art Gang" at bounding box center [255, 137] width 223 height 12
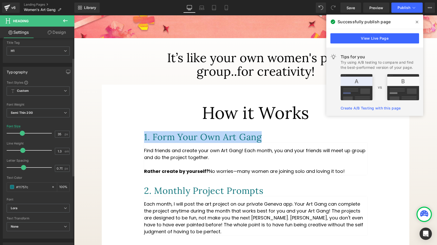
scroll to position [37, 0]
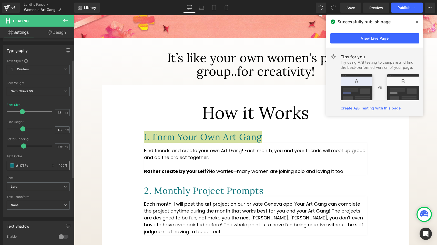
click at [13, 166] on span at bounding box center [12, 166] width 4 height 4
click at [13, 167] on span at bounding box center [12, 166] width 4 height 4
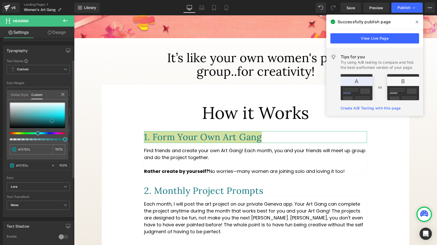
type input "#2a3a3b"
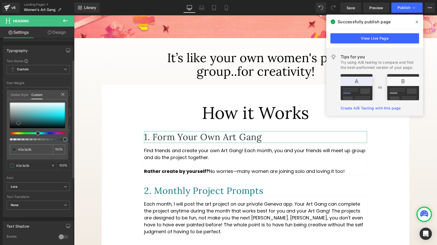
type input "#2b393a"
type input "#2a3536"
type input "#2a3031"
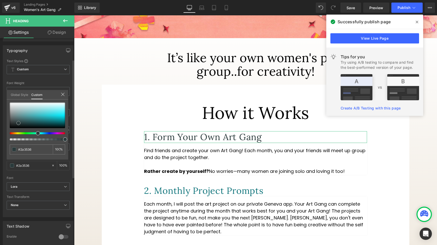
type input "#2a3031"
type input "#292c2d"
type input "#181a1a"
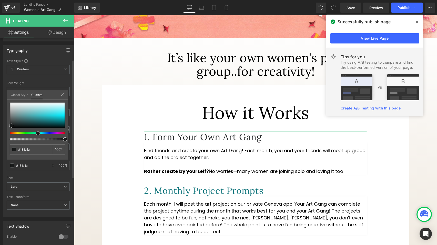
type input "#070707"
type input "#020202"
type input "#000000"
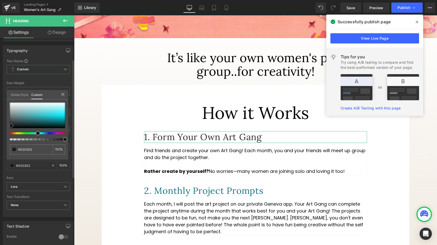
type input "#000000"
drag, startPoint x: 18, startPoint y: 123, endPoint x: 8, endPoint y: 129, distance: 11.7
click at [10, 128] on div at bounding box center [37, 116] width 55 height 26
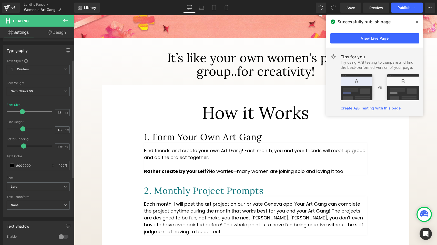
click at [179, 197] on h1 "2. Monthly Project Prompts" at bounding box center [255, 191] width 223 height 12
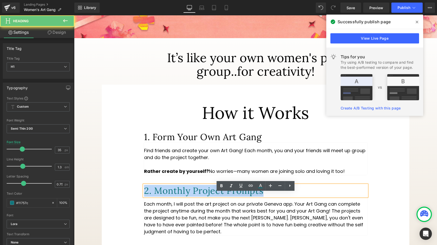
click at [179, 197] on h1 "2. Monthly Project Prompts" at bounding box center [255, 191] width 223 height 12
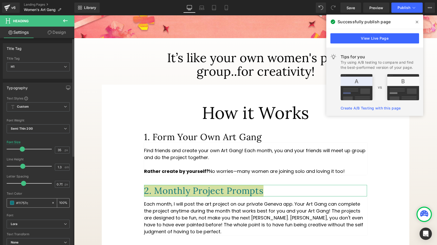
click at [12, 204] on span at bounding box center [12, 203] width 4 height 4
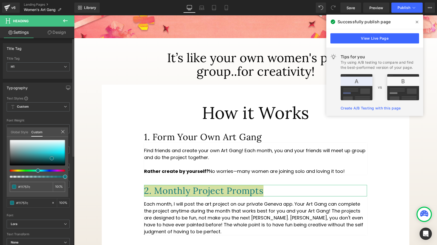
type input "#1d3234"
type input "#1e3133"
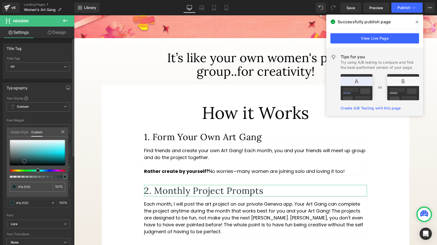
type input "#0d1011"
type input "#000000"
drag, startPoint x: 24, startPoint y: 162, endPoint x: 9, endPoint y: 166, distance: 15.6
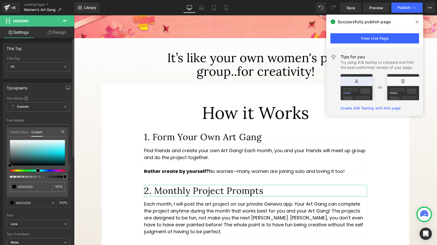
click at [10, 166] on div at bounding box center [37, 153] width 55 height 26
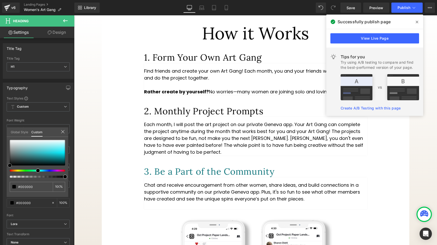
scroll to position [258, 0]
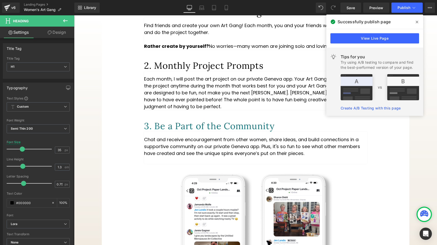
click at [184, 132] on h1 "3. Be a Part of the Community" at bounding box center [255, 126] width 223 height 12
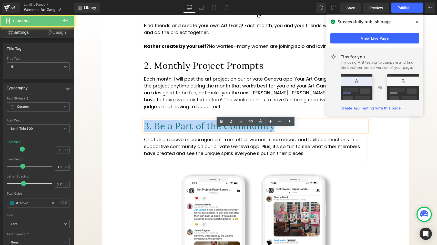
click at [184, 132] on h1 "3. Be a Part of the Community" at bounding box center [255, 126] width 223 height 12
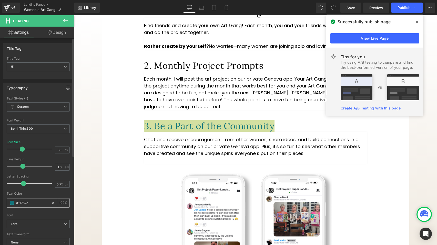
click at [11, 203] on span at bounding box center [12, 203] width 4 height 4
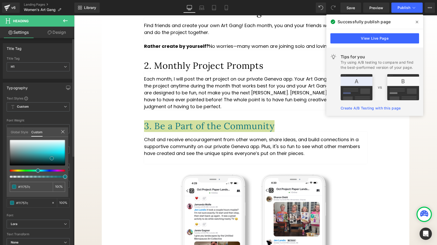
type input "#284142"
type input "#284242"
type input "#282d2d"
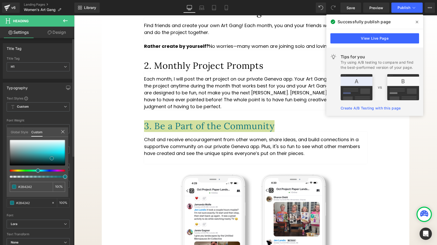
type input "#282d2d"
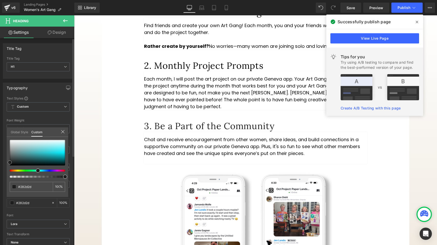
type input "#1e1e1e"
type input "#1c1c1c"
type input "#191919"
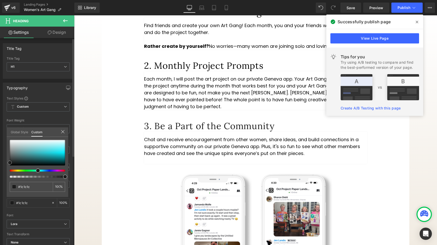
type input "#191919"
type input "#161616"
type input "#111111"
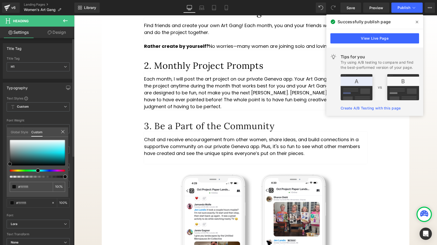
type input "#000000"
drag, startPoint x: 24, startPoint y: 160, endPoint x: 5, endPoint y: 170, distance: 20.9
click at [6, 170] on div "Typography Text Styles Custom Custom Setup Global Style Custom Setup Global Sty…" at bounding box center [38, 167] width 77 height 176
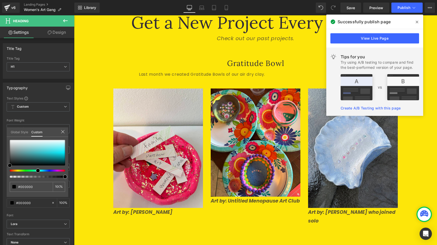
scroll to position [988, 0]
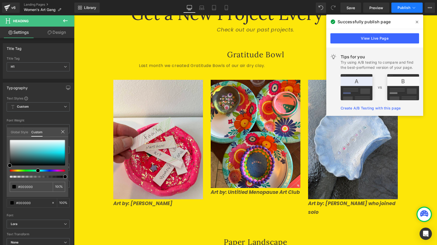
click at [400, 12] on button "Publish" at bounding box center [406, 8] width 31 height 10
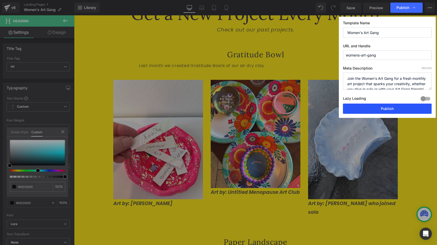
click at [377, 109] on button "Publish" at bounding box center [387, 109] width 89 height 10
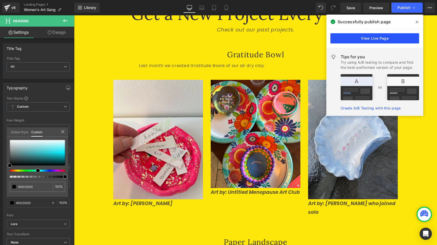
click at [381, 40] on link "View Live Page" at bounding box center [374, 38] width 89 height 10
